Goal: Obtain resource: Download file/media

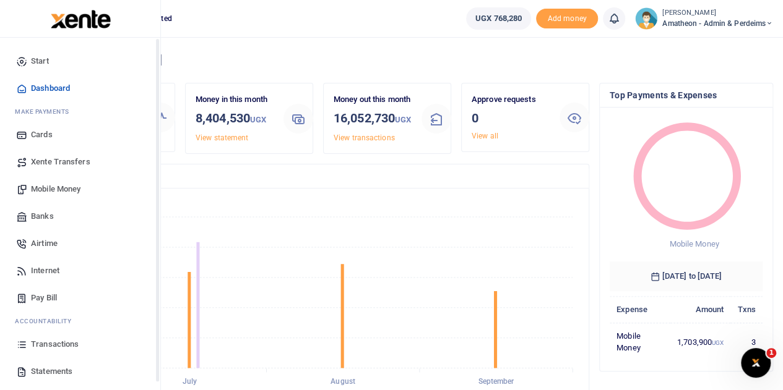
click at [43, 372] on span "Statements" at bounding box center [51, 372] width 41 height 12
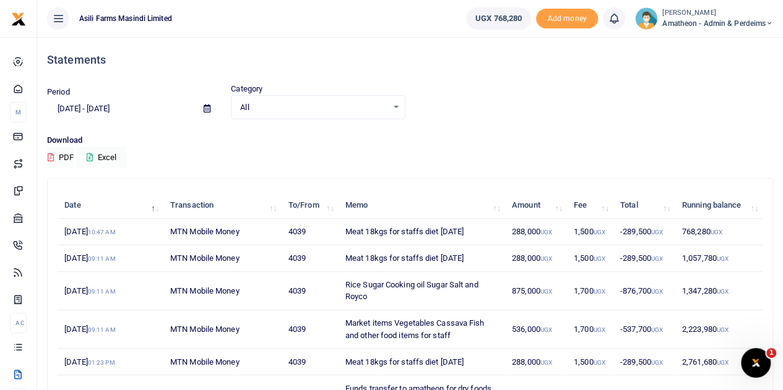
click at [205, 110] on icon at bounding box center [207, 109] width 7 height 8
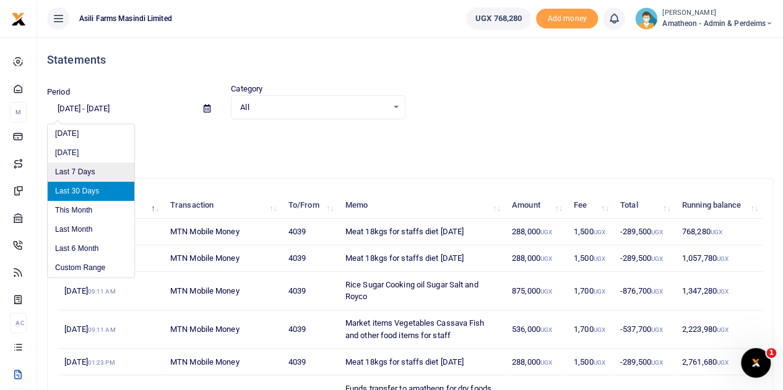
click at [74, 173] on li "Last 7 Days" at bounding box center [91, 172] width 87 height 19
type input "09/16/2025 - 09/22/2025"
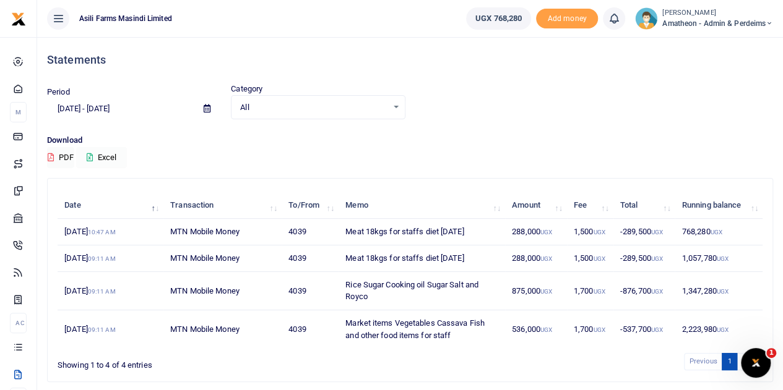
click at [98, 154] on button "Excel" at bounding box center [101, 157] width 51 height 21
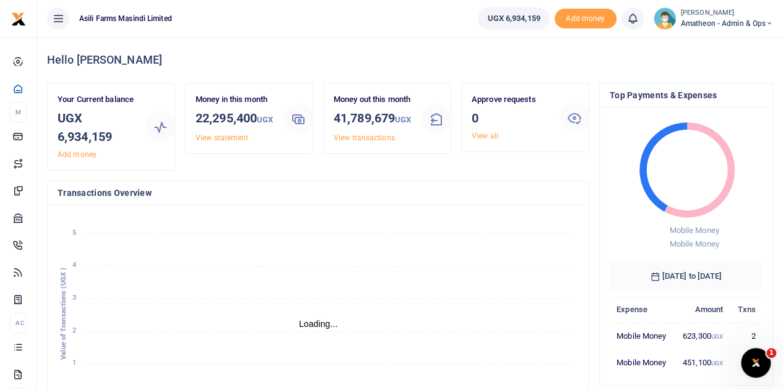
scroll to position [10, 10]
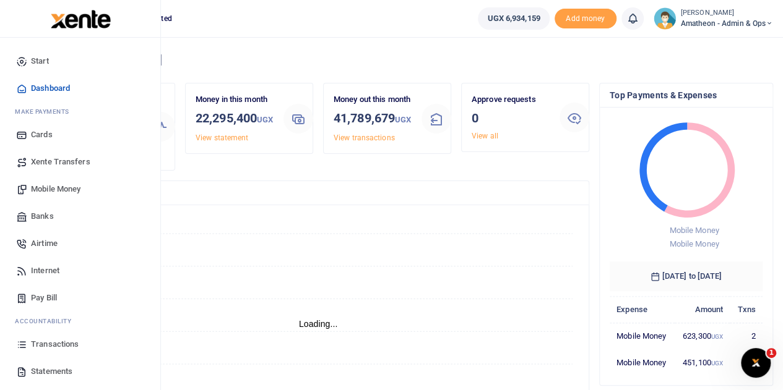
click at [37, 368] on span "Statements" at bounding box center [51, 372] width 41 height 12
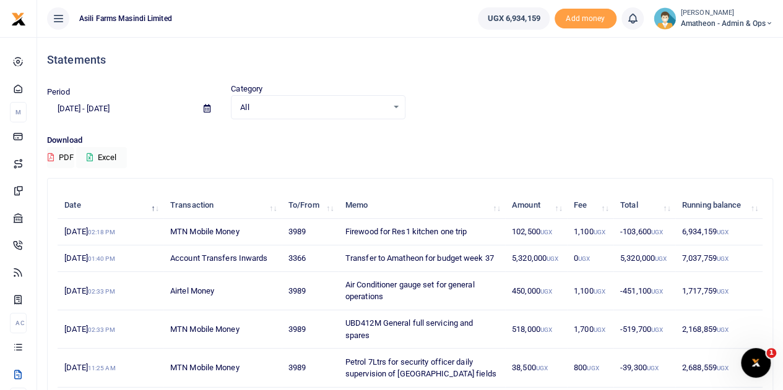
click at [207, 111] on icon at bounding box center [207, 109] width 7 height 8
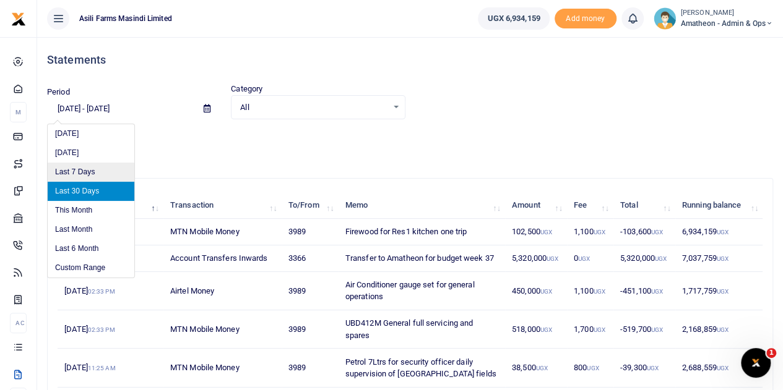
click at [83, 169] on li "Last 7 Days" at bounding box center [91, 172] width 87 height 19
type input "[DATE] - [DATE]"
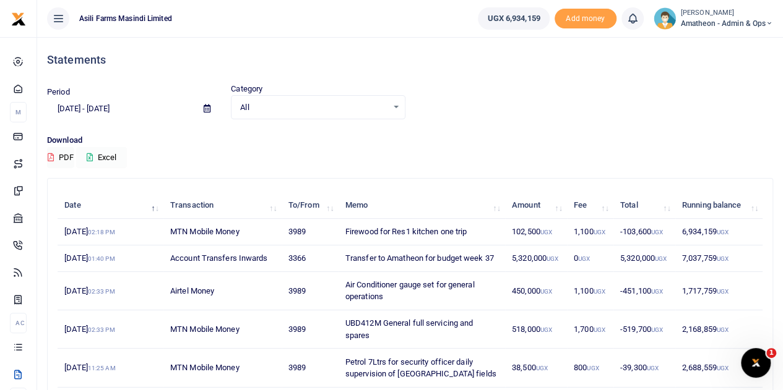
click at [95, 156] on button "Excel" at bounding box center [101, 157] width 51 height 21
